Goal: Task Accomplishment & Management: Complete application form

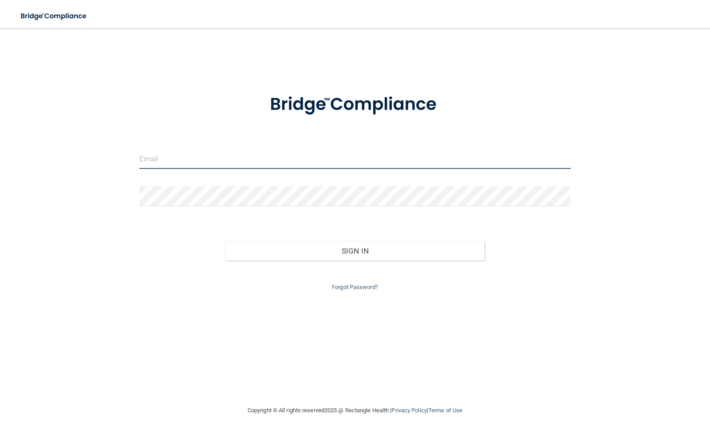
click at [170, 161] on input "email" at bounding box center [355, 159] width 432 height 20
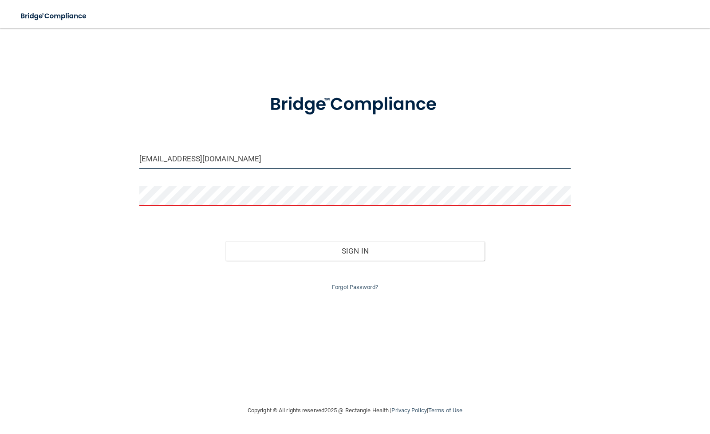
drag, startPoint x: 256, startPoint y: 156, endPoint x: 100, endPoint y: 152, distance: 156.2
click at [100, 152] on div "harleydee_momma@yahoo.com Invalid email/password. You don't have permission to …" at bounding box center [355, 216] width 674 height 359
type input "dentaldonna67@gemail.com"
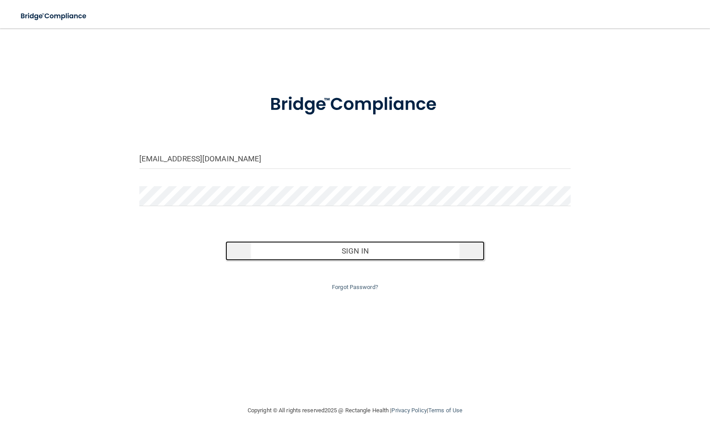
click at [335, 250] on button "Sign In" at bounding box center [354, 251] width 259 height 20
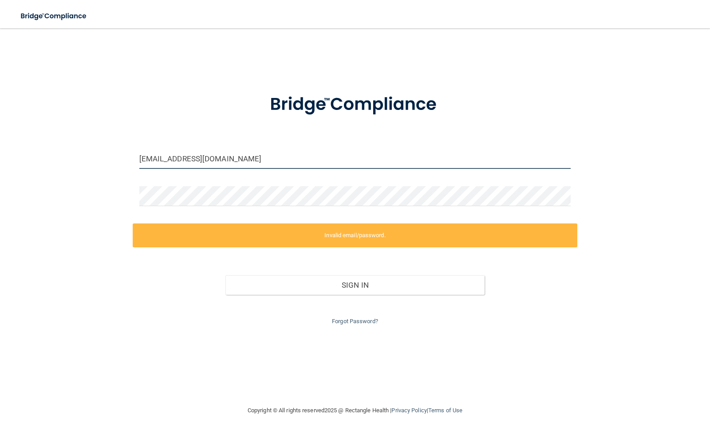
drag, startPoint x: 253, startPoint y: 160, endPoint x: 2, endPoint y: 206, distance: 255.3
click at [82, 160] on div "dentaldonna67@gemail.com Invalid email/password. You don't have permission to a…" at bounding box center [355, 216] width 674 height 359
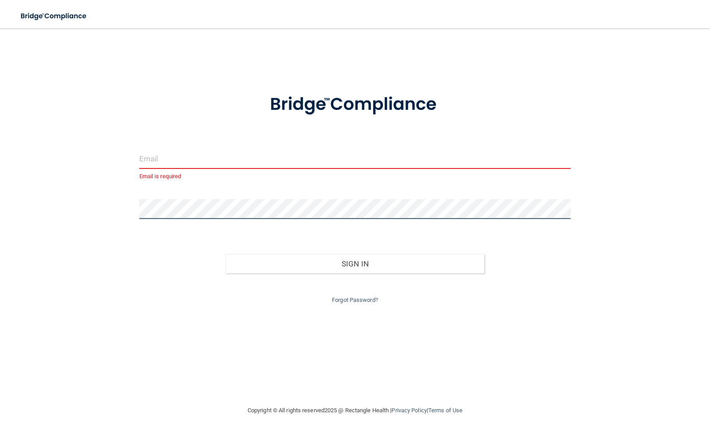
click at [102, 197] on div "Email is required Invalid email/password. You don't have permission to access t…" at bounding box center [355, 216] width 674 height 359
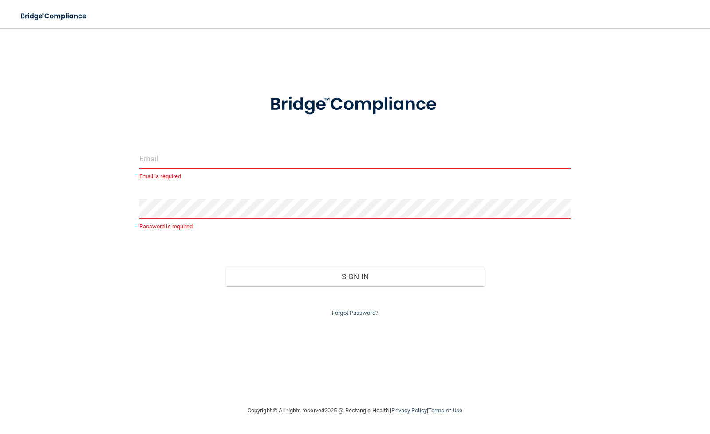
click at [145, 163] on input "email" at bounding box center [355, 159] width 432 height 20
type input "harleydee_momma@yahoo.com"
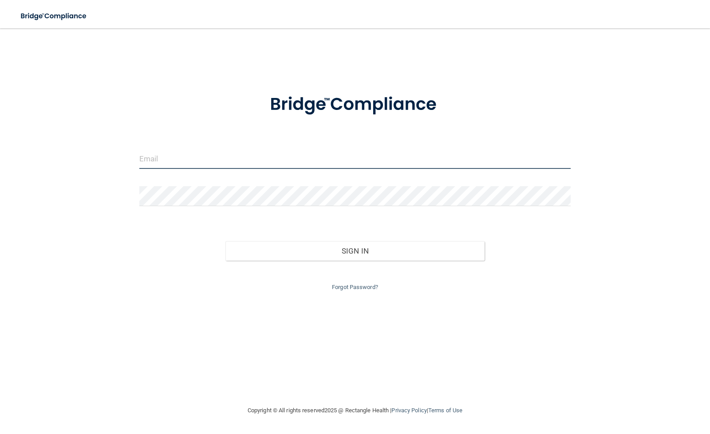
click at [188, 162] on input "email" at bounding box center [355, 159] width 432 height 20
click at [201, 161] on input "email" at bounding box center [355, 159] width 432 height 20
click at [176, 149] on input "email" at bounding box center [355, 159] width 432 height 20
type input "dentaldonna67@gmail.com"
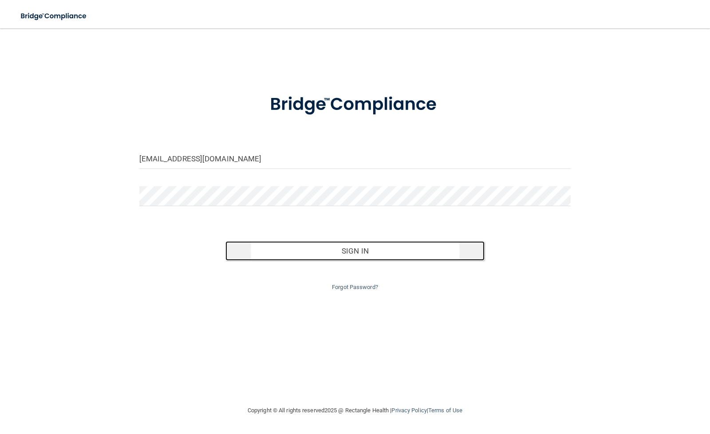
click at [363, 254] on button "Sign In" at bounding box center [354, 251] width 259 height 20
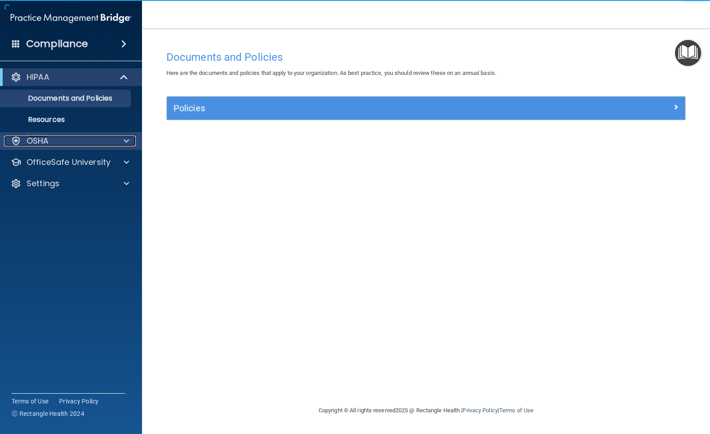
click at [127, 138] on span at bounding box center [126, 141] width 5 height 11
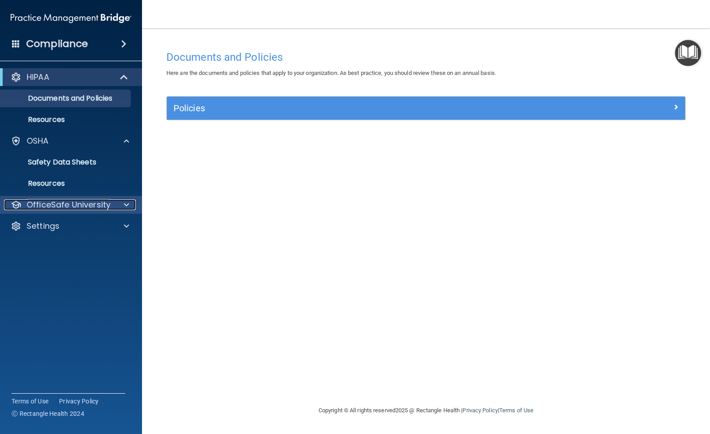
click at [124, 204] on span at bounding box center [126, 205] width 5 height 11
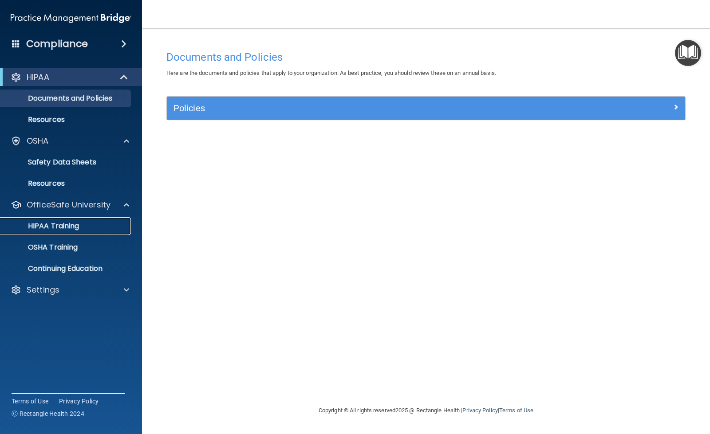
click at [89, 222] on div "HIPAA Training" at bounding box center [66, 226] width 121 height 9
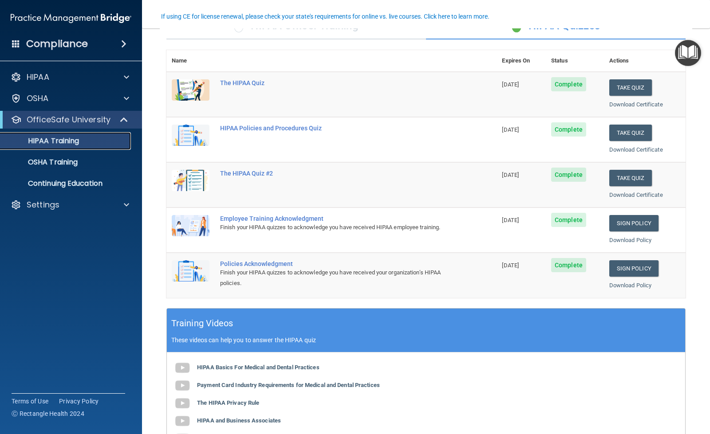
scroll to position [133, 0]
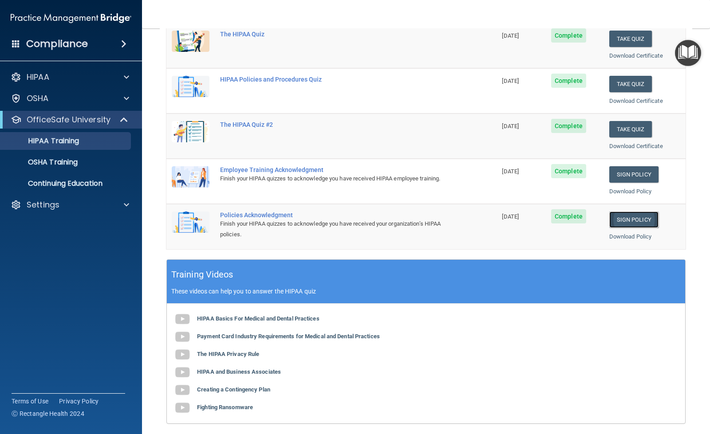
click at [618, 216] on link "Sign Policy" at bounding box center [633, 220] width 49 height 16
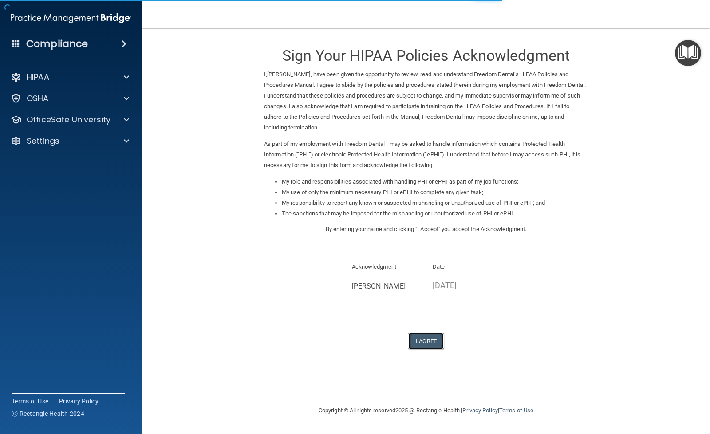
click at [427, 338] on button "I Agree" at bounding box center [425, 341] width 35 height 16
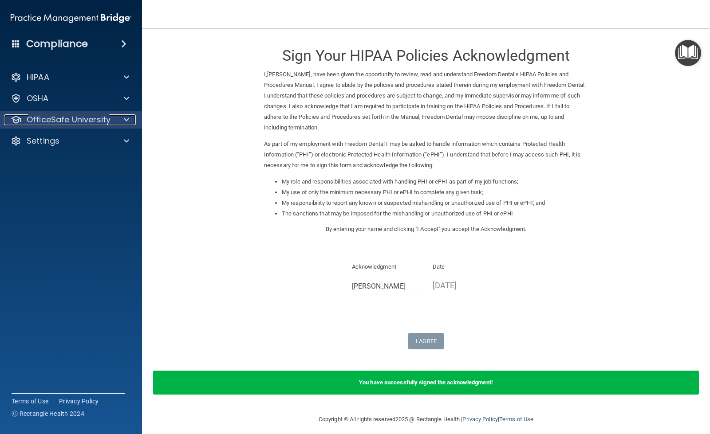
click at [88, 115] on p "OfficeSafe University" at bounding box center [69, 119] width 84 height 11
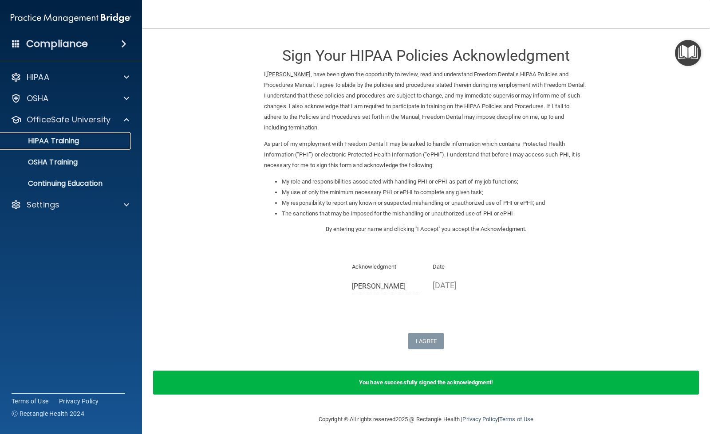
click at [66, 138] on p "HIPAA Training" at bounding box center [42, 141] width 73 height 9
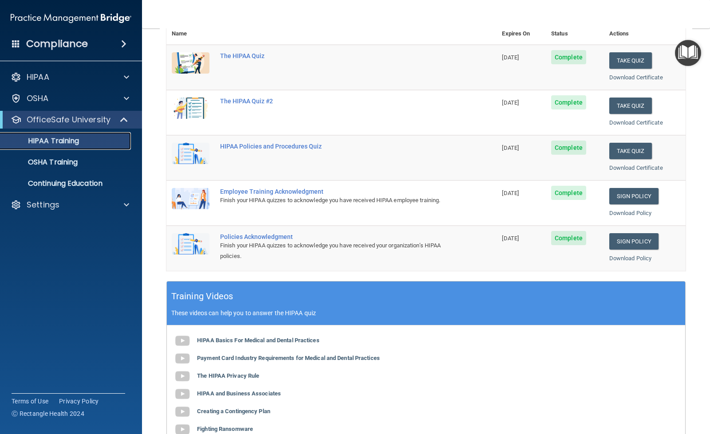
scroll to position [133, 0]
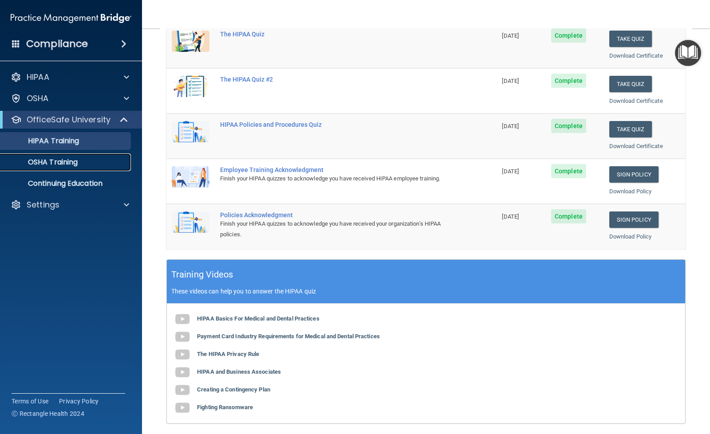
click at [67, 159] on p "OSHA Training" at bounding box center [42, 162] width 72 height 9
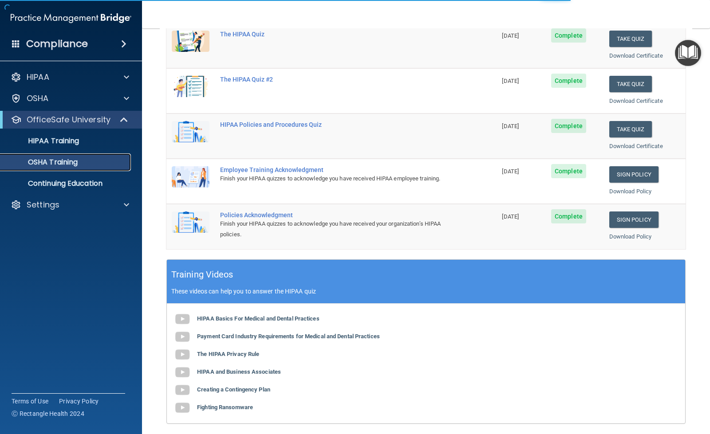
click at [67, 159] on p "OSHA Training" at bounding box center [42, 162] width 72 height 9
